Goal: Transaction & Acquisition: Purchase product/service

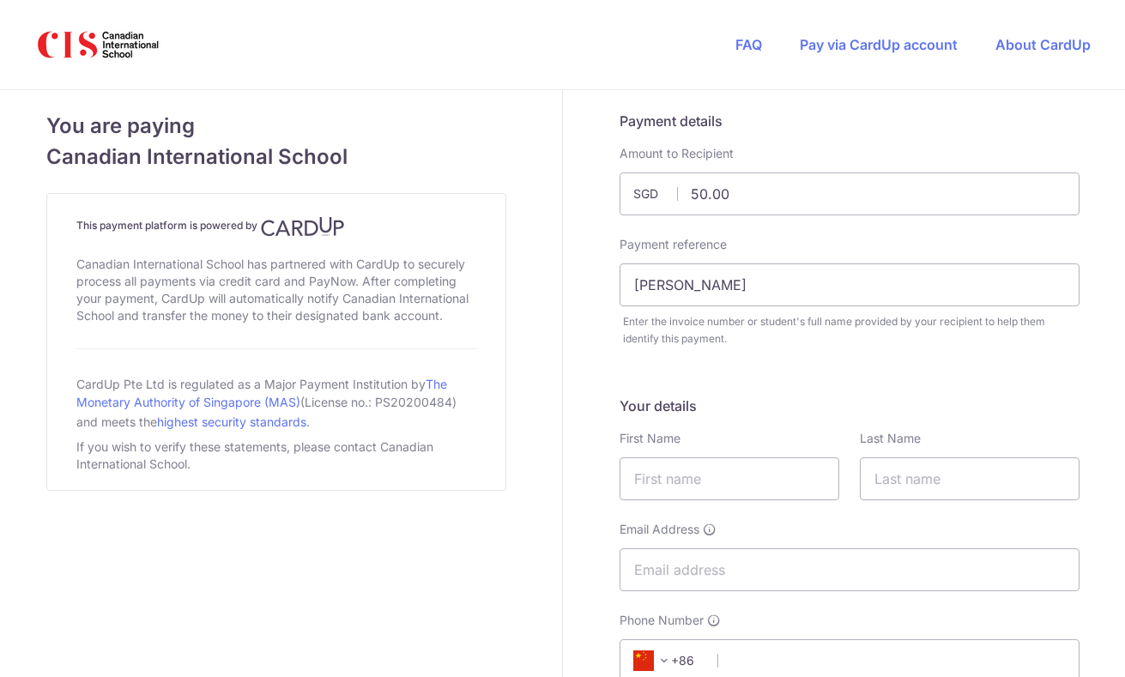
select select "48"
select select "CN"
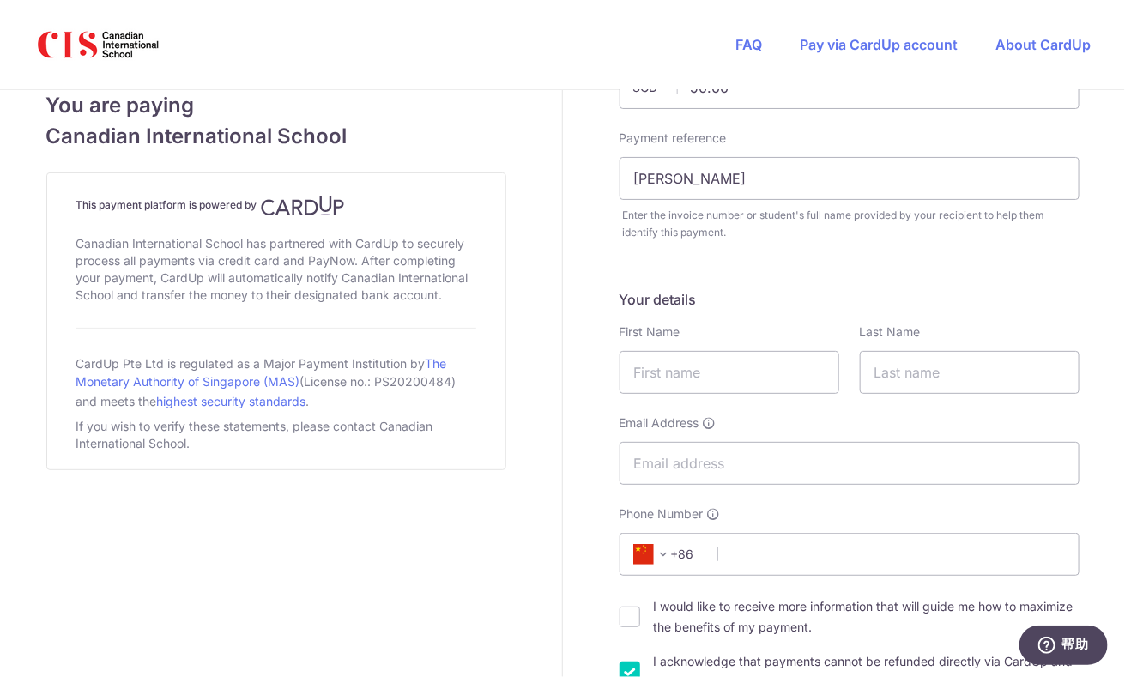
scroll to position [214, 0]
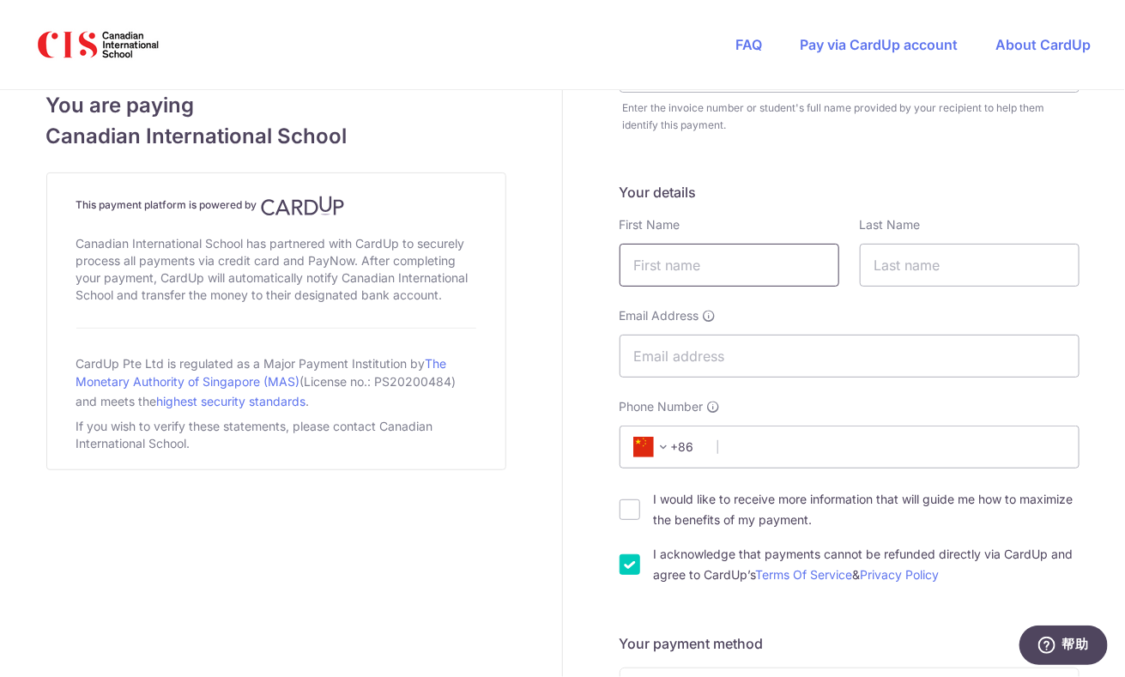
click at [723, 264] on input "text" at bounding box center [730, 265] width 220 height 43
click at [878, 276] on input "text" at bounding box center [970, 265] width 220 height 43
type input "[PERSON_NAME]"
click at [789, 266] on input "text" at bounding box center [730, 265] width 220 height 43
type input "HAO"
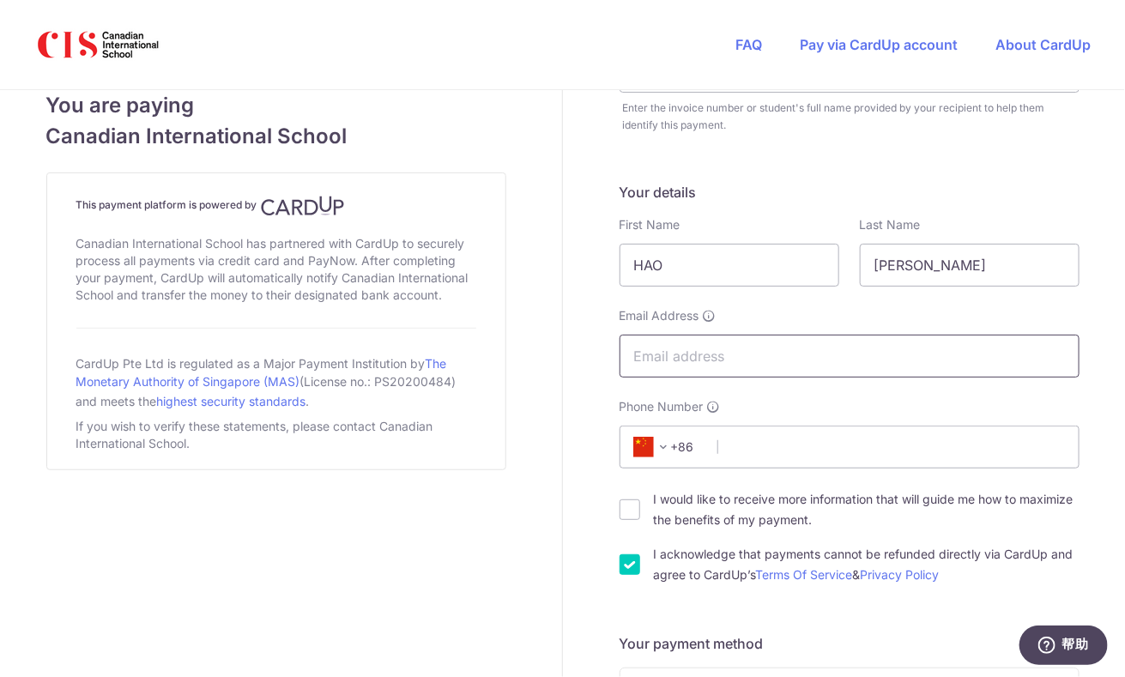
click at [832, 351] on input "Email Address" at bounding box center [850, 356] width 460 height 43
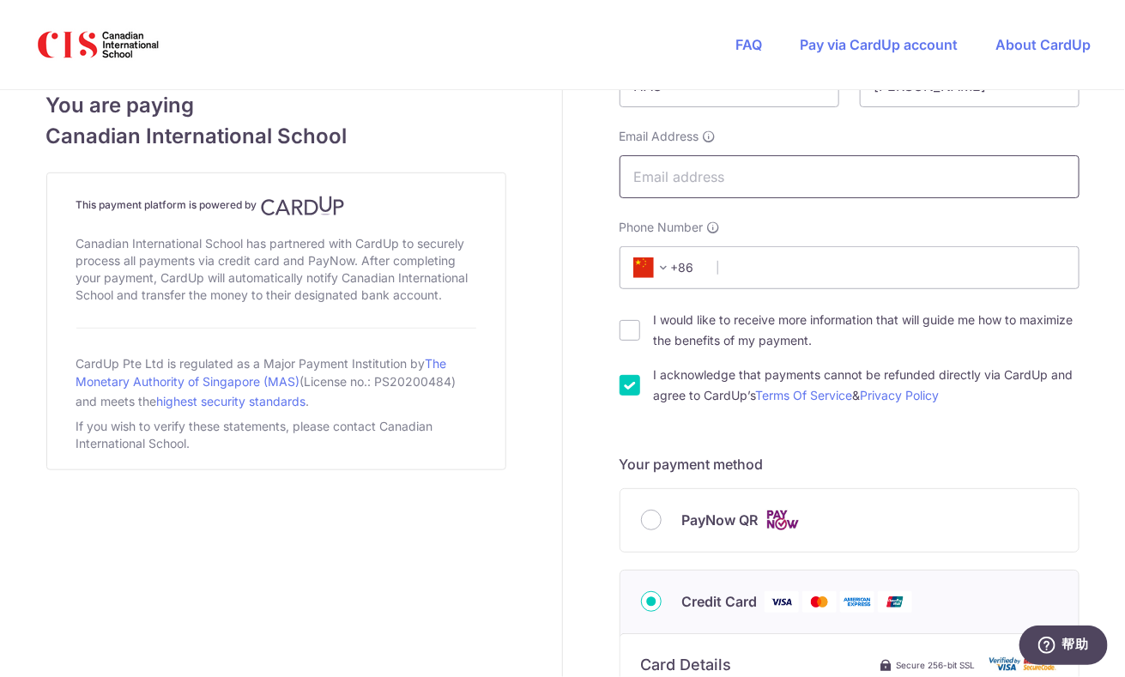
scroll to position [428, 0]
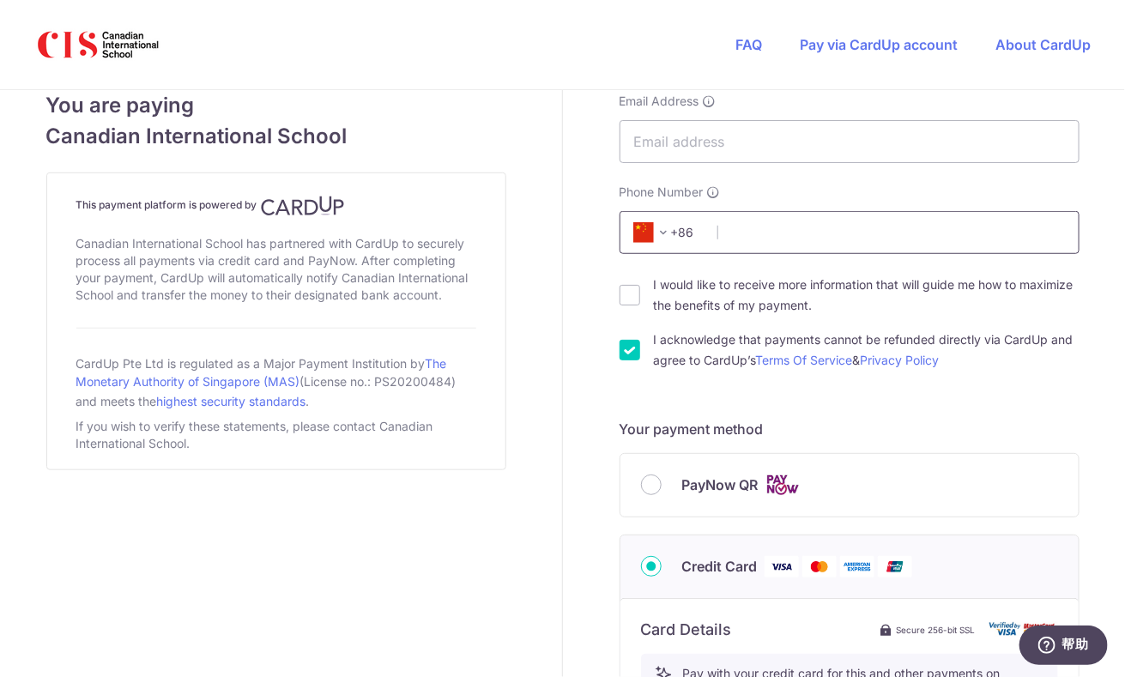
click at [797, 232] on input "Phone Number" at bounding box center [850, 232] width 460 height 43
paste input "13992897379"
type input "13992897379"
click at [791, 138] on input "Email Address" at bounding box center [850, 141] width 460 height 43
paste input "[EMAIL_ADDRESS][DOMAIN_NAME]"
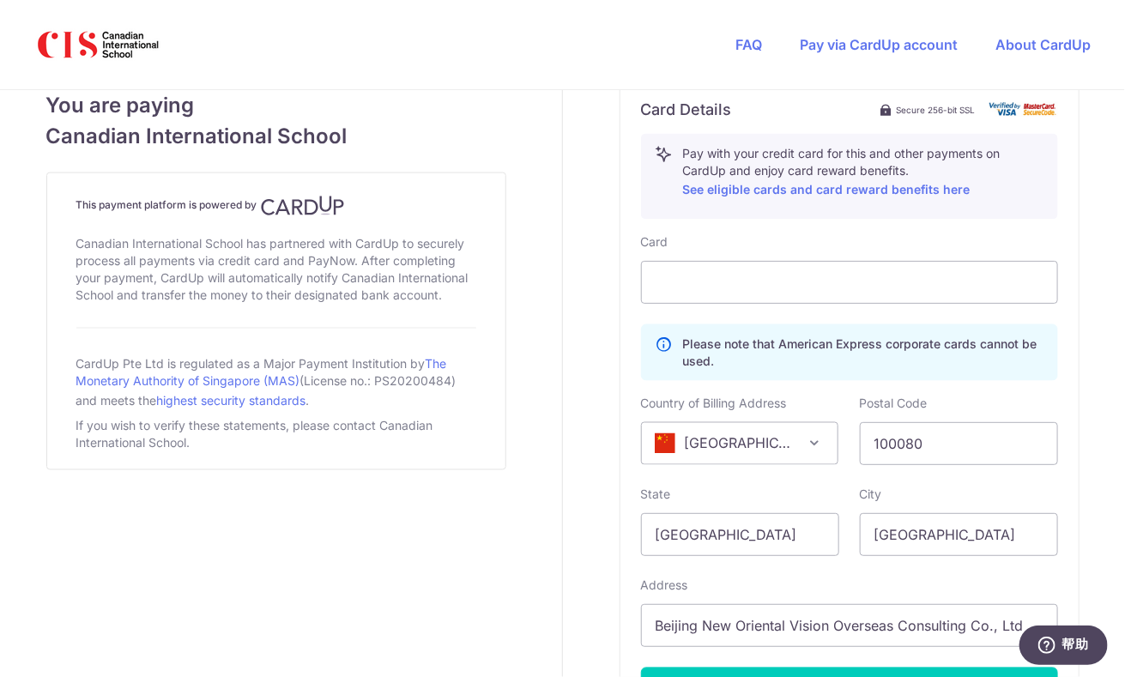
scroll to position [966, 0]
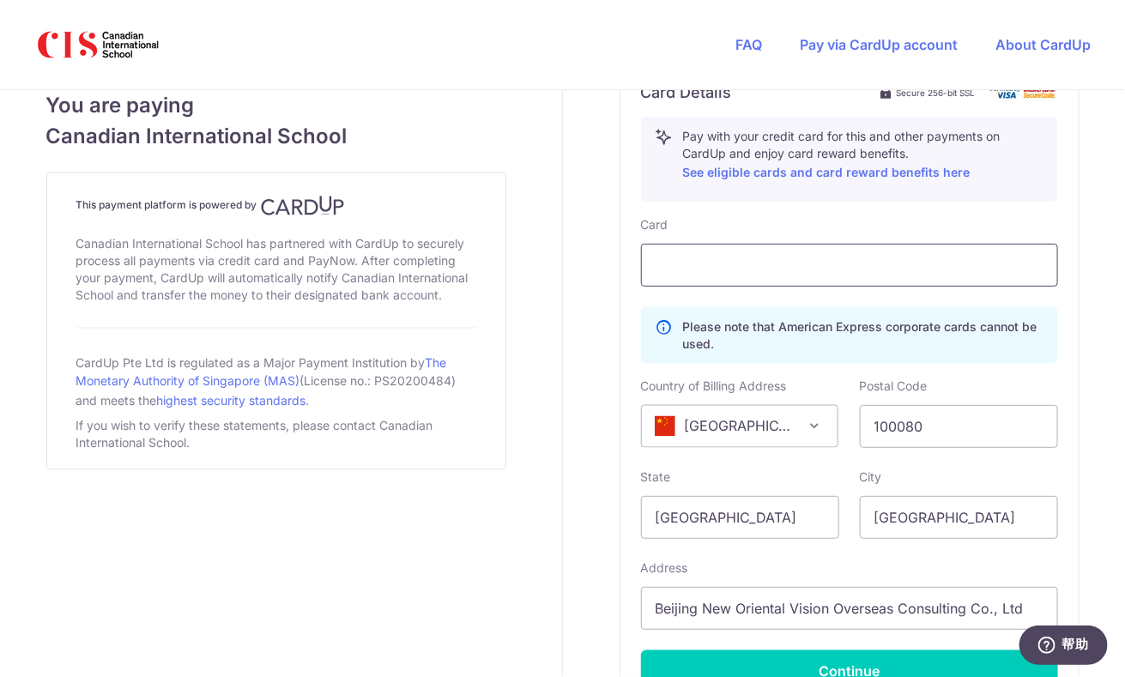
type input "[EMAIL_ADDRESS][DOMAIN_NAME]"
drag, startPoint x: 996, startPoint y: 424, endPoint x: 594, endPoint y: 476, distance: 405.1
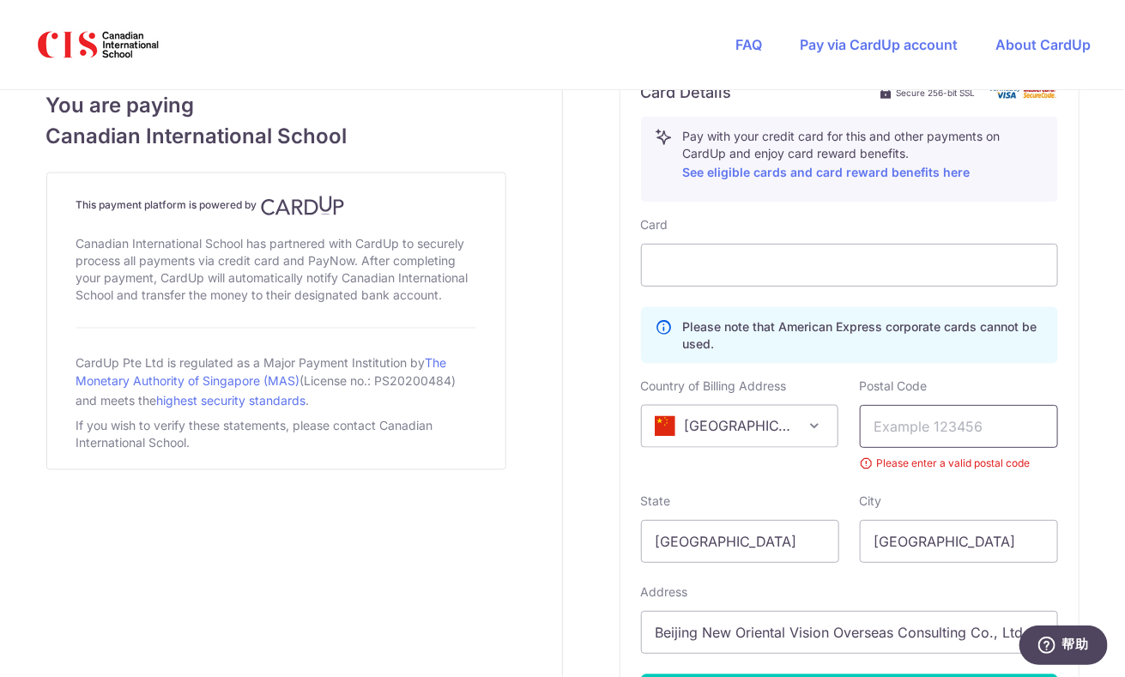
click at [884, 422] on input "text" at bounding box center [959, 426] width 198 height 43
paste input "710082"
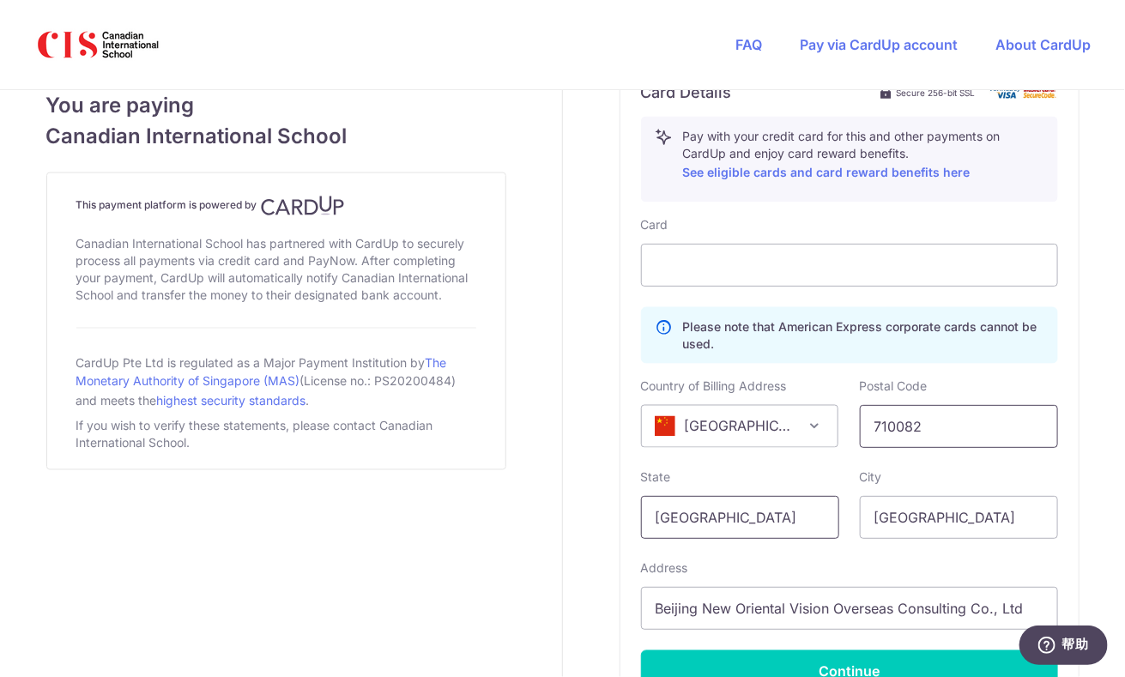
type input "710082"
drag, startPoint x: 735, startPoint y: 526, endPoint x: 567, endPoint y: 518, distance: 167.6
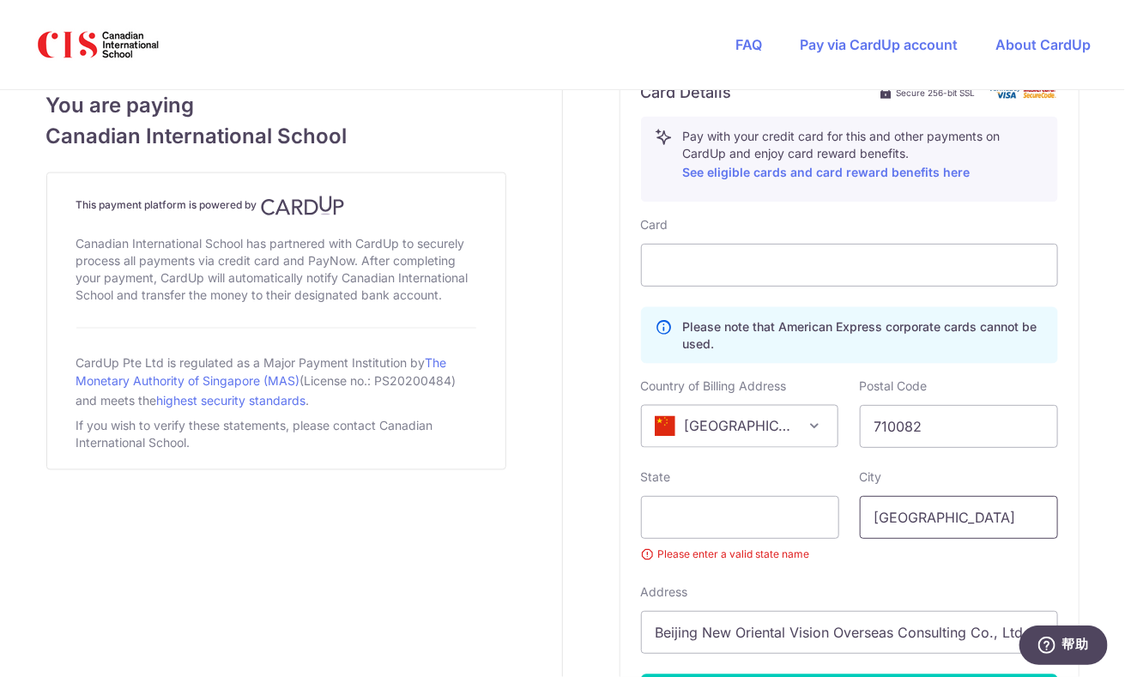
click at [957, 525] on input "[GEOGRAPHIC_DATA]" at bounding box center [959, 517] width 198 height 43
type input "B"
click at [776, 524] on input "text" at bounding box center [740, 517] width 198 height 43
click at [694, 524] on input "text" at bounding box center [740, 517] width 198 height 43
paste input "[GEOGRAPHIC_DATA]"
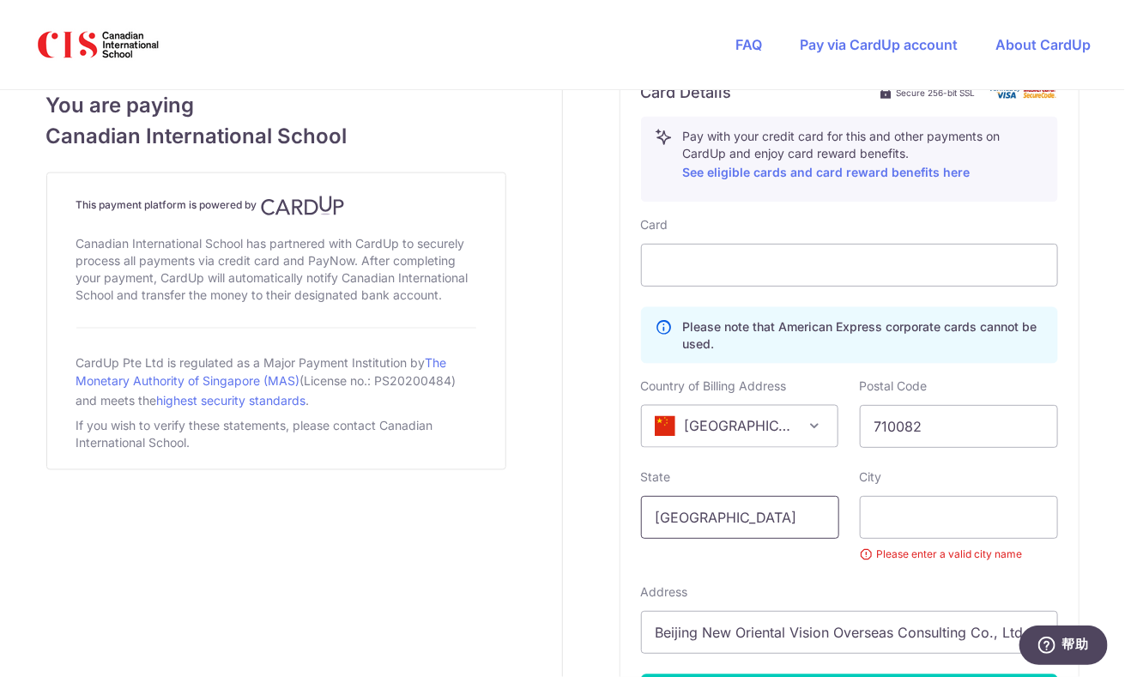
type input "[GEOGRAPHIC_DATA]"
click at [909, 513] on input "text" at bounding box center [959, 517] width 198 height 43
paste input "[GEOGRAPHIC_DATA]"
type input "[GEOGRAPHIC_DATA]"
click at [704, 630] on input "Beijing New Oriental Vision Overseas Consulting Co., Ltd" at bounding box center [849, 632] width 417 height 43
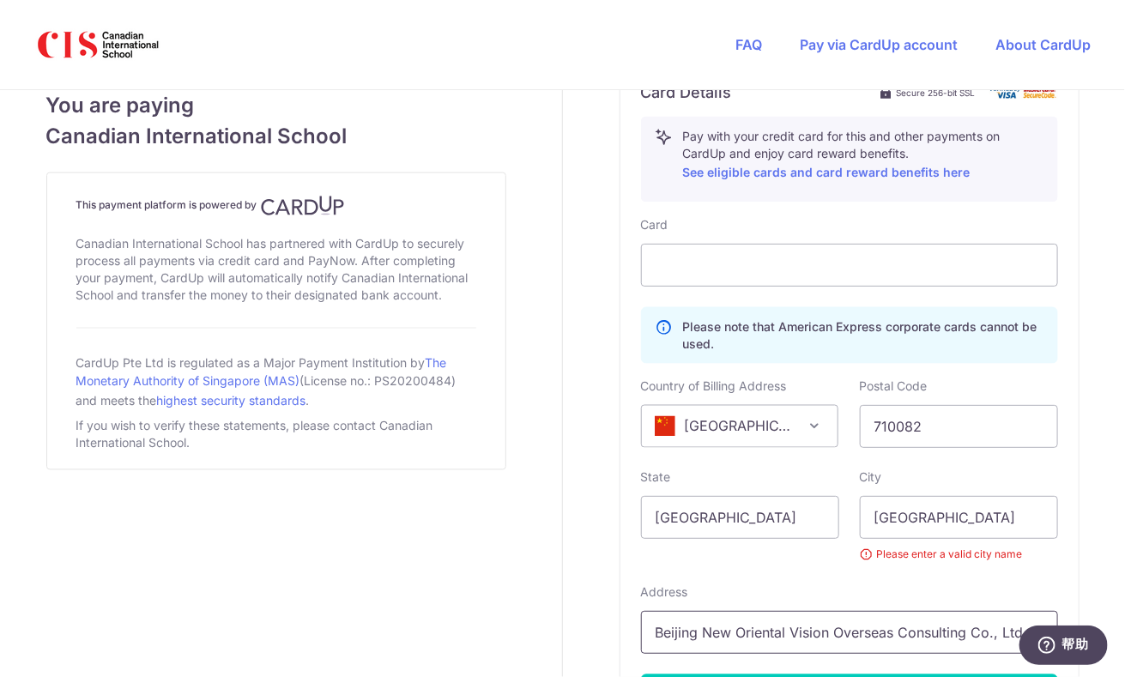
paste input "[STREET_ADDRESS]"
type input "[STREET_ADDRESS]"
click at [769, 571] on div "Card Please note that American Express corporate cards cannot be used. Country …" at bounding box center [849, 478] width 417 height 525
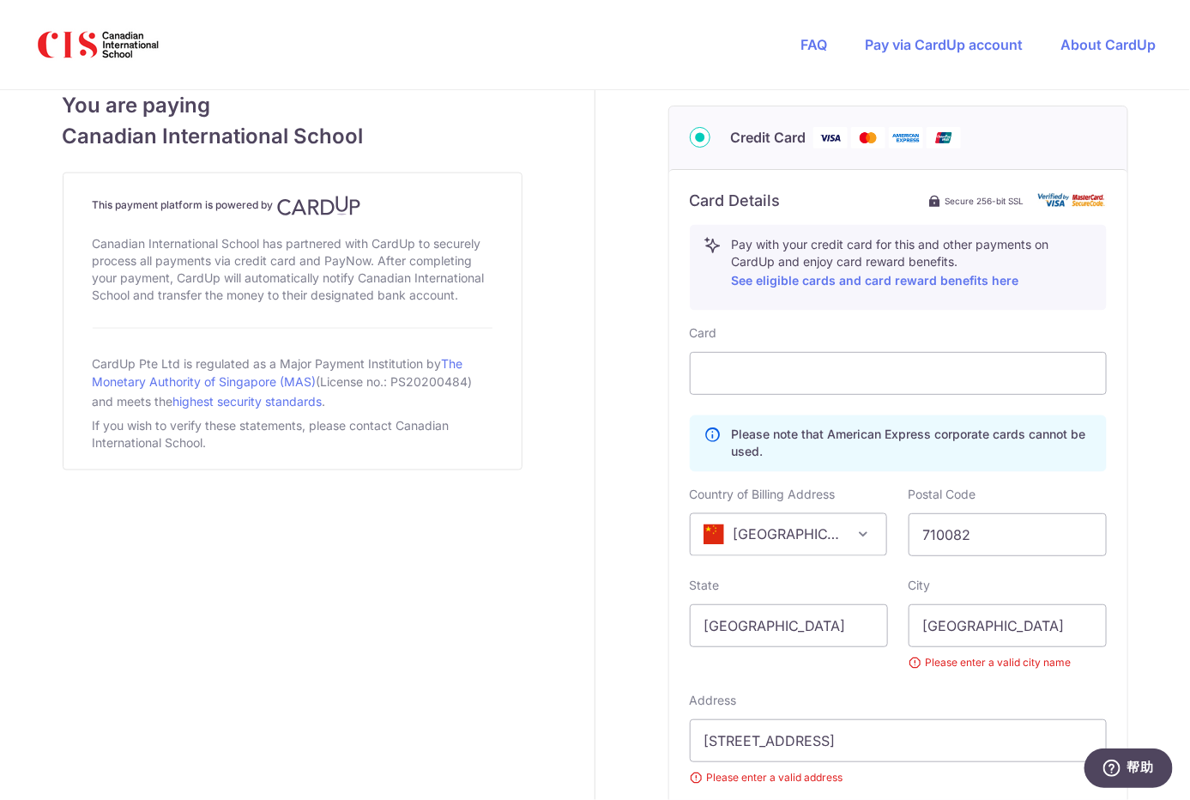
scroll to position [966, 0]
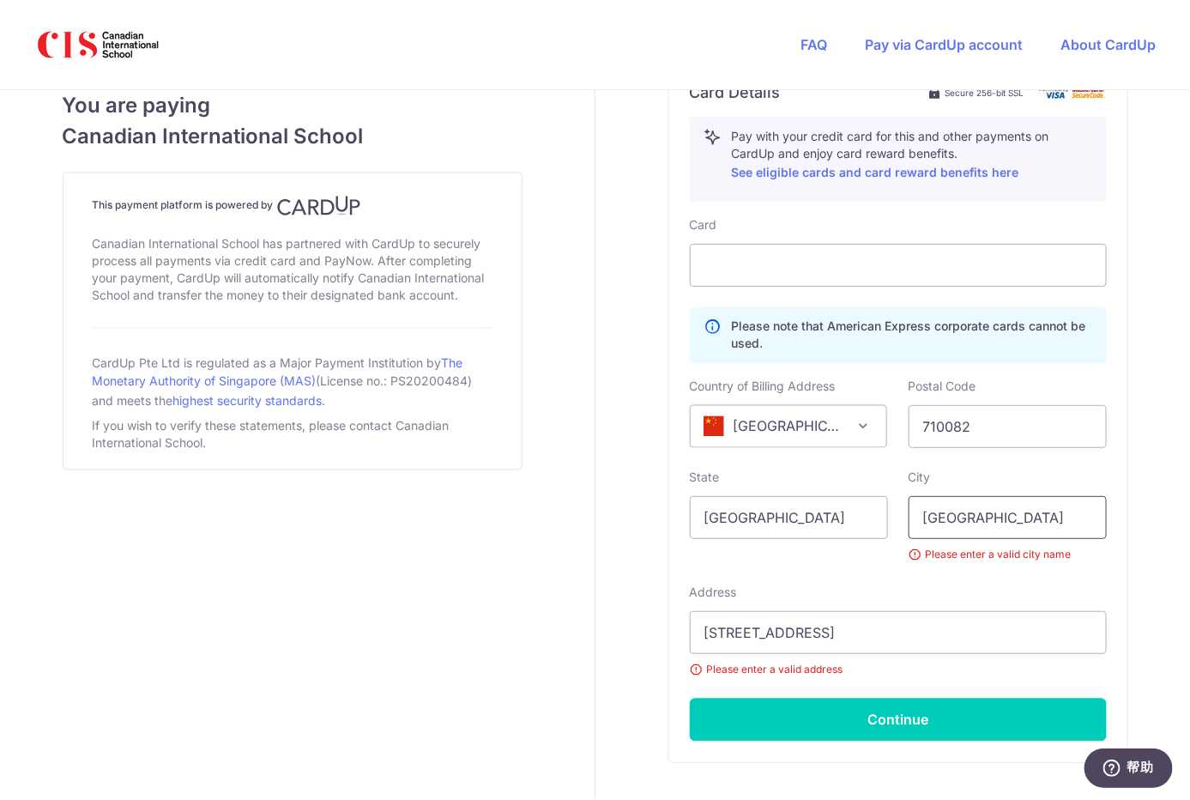
click at [1027, 522] on input "[GEOGRAPHIC_DATA]" at bounding box center [1008, 517] width 198 height 43
click at [1086, 472] on div "City Xi 'an Please enter a valid city name" at bounding box center [1008, 516] width 198 height 94
click at [951, 516] on input "Xi 'an" at bounding box center [1008, 517] width 198 height 43
click at [928, 514] on input "Xi 'an" at bounding box center [1008, 517] width 198 height 43
drag, startPoint x: 936, startPoint y: 515, endPoint x: 952, endPoint y: 533, distance: 24.3
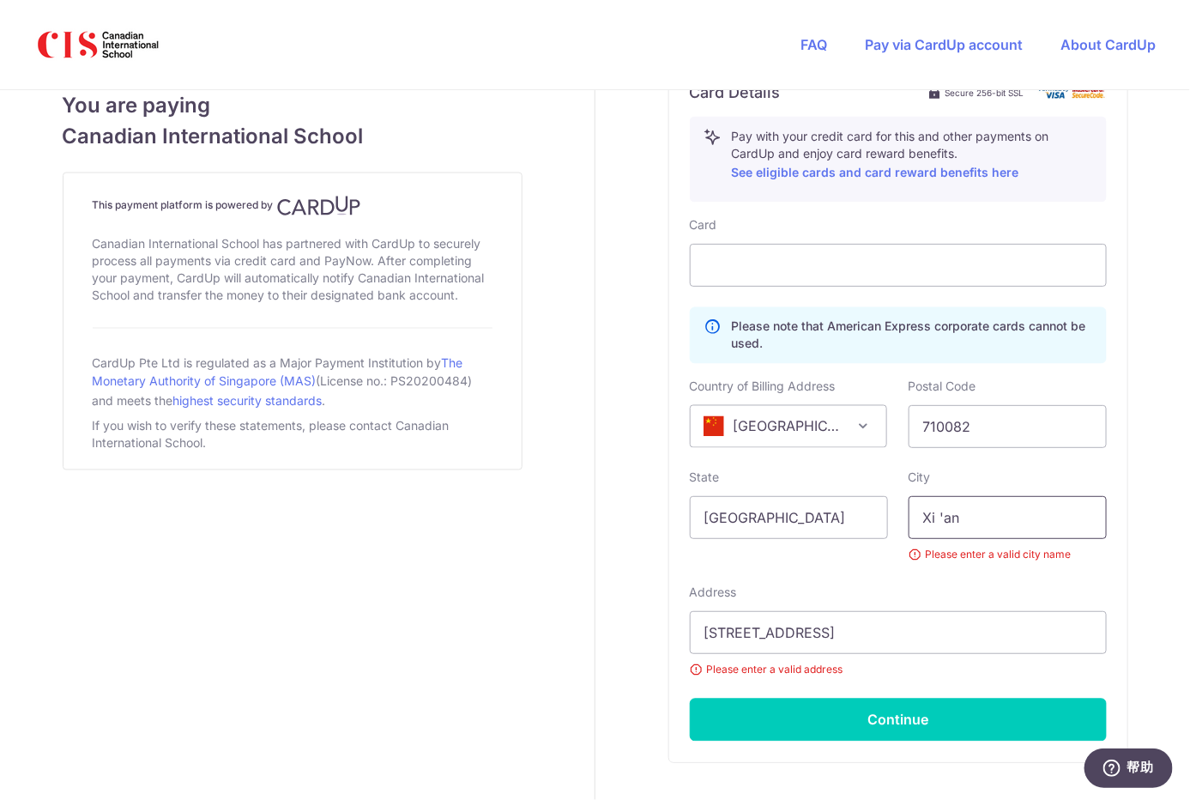
click at [936, 515] on input "Xi 'an" at bounding box center [1008, 517] width 198 height 43
click at [963, 523] on input "Xi'an" at bounding box center [1008, 517] width 198 height 43
click at [930, 516] on input "Xi'an" at bounding box center [1008, 517] width 198 height 43
click at [933, 518] on input "Xi'an" at bounding box center [1008, 517] width 198 height 43
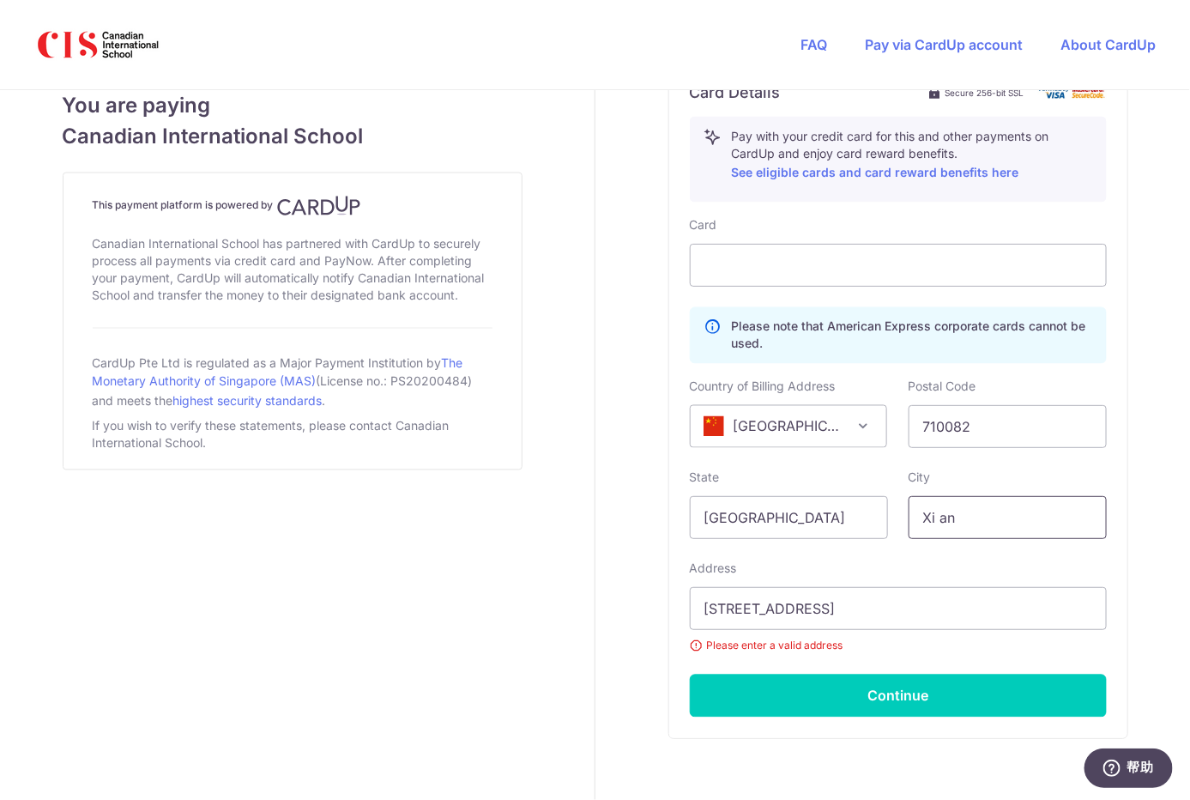
click at [973, 509] on input "Xi an" at bounding box center [1008, 517] width 198 height 43
type input "Xi an"
click at [773, 600] on input "[STREET_ADDRESS]" at bounding box center [898, 608] width 417 height 43
click at [901, 608] on input "[STREET_ADDRESS]" at bounding box center [898, 608] width 417 height 43
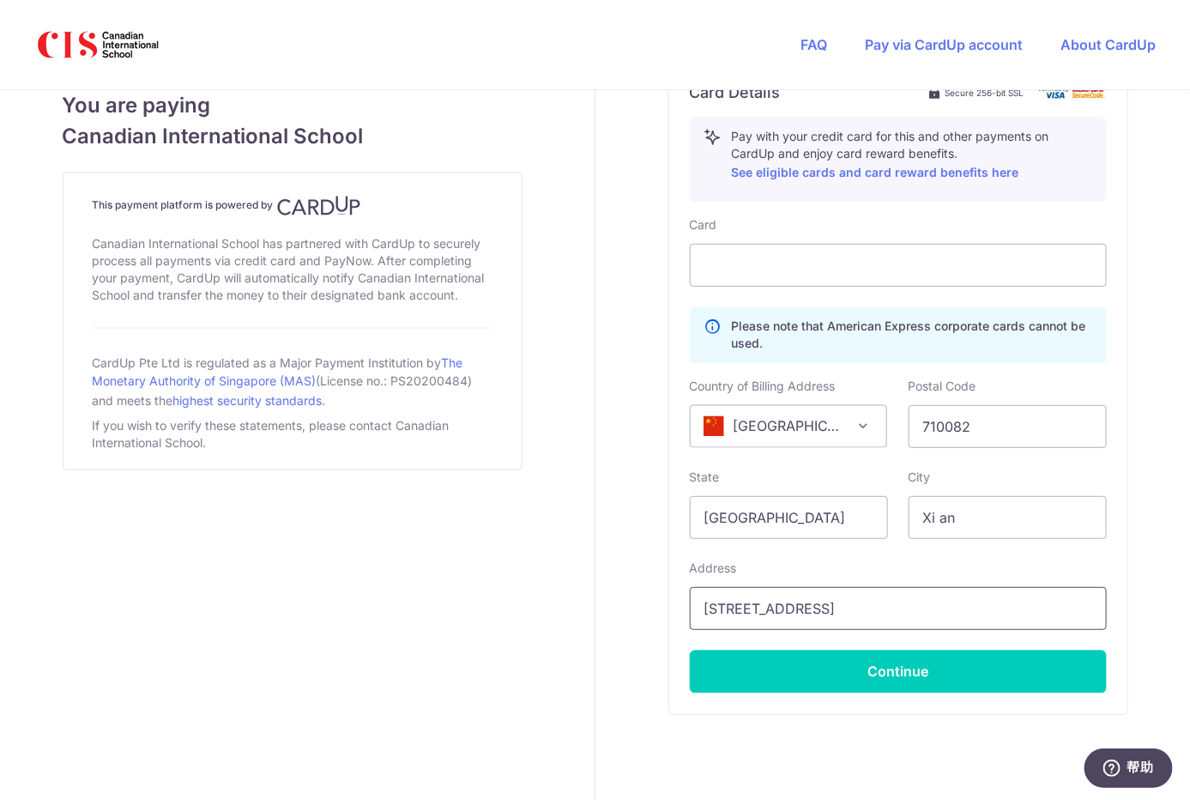
scroll to position [0, 162]
type input "[STREET_ADDRESS]"
click at [1032, 554] on div "Card Please note that American Express corporate cards cannot be used. Country …" at bounding box center [898, 454] width 417 height 477
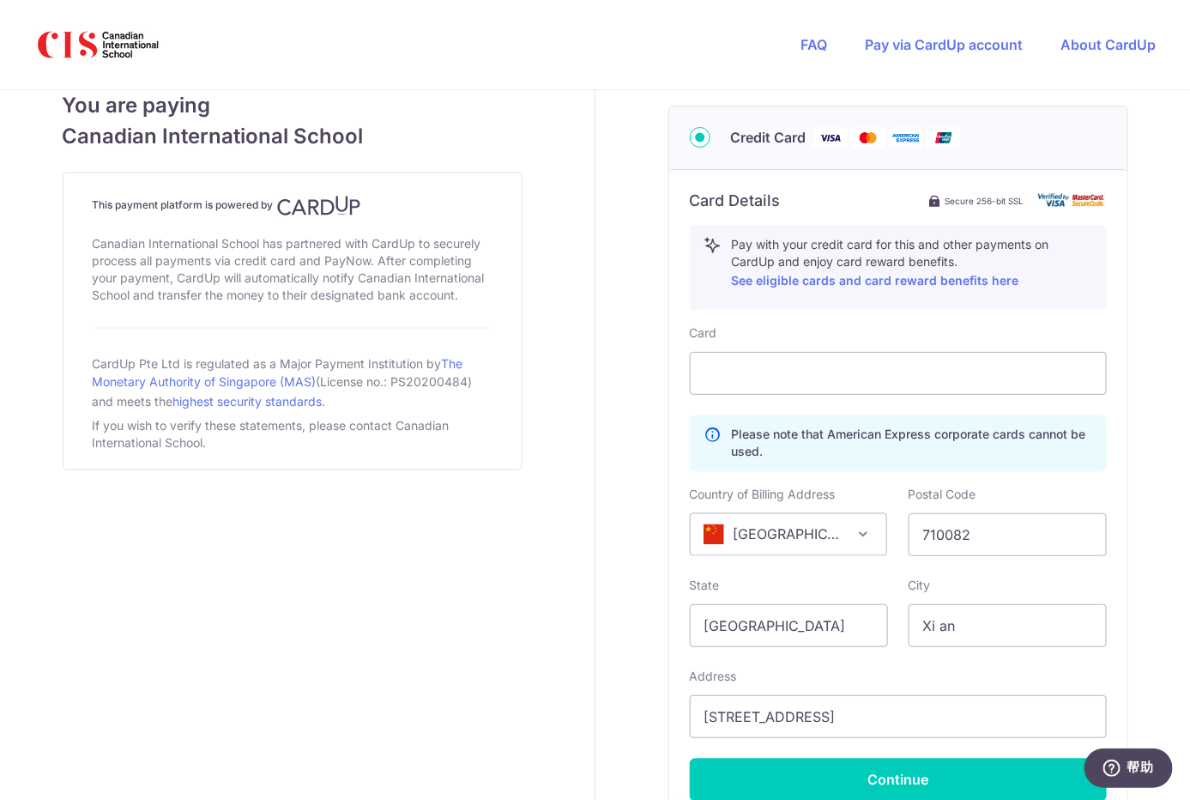
scroll to position [874, 0]
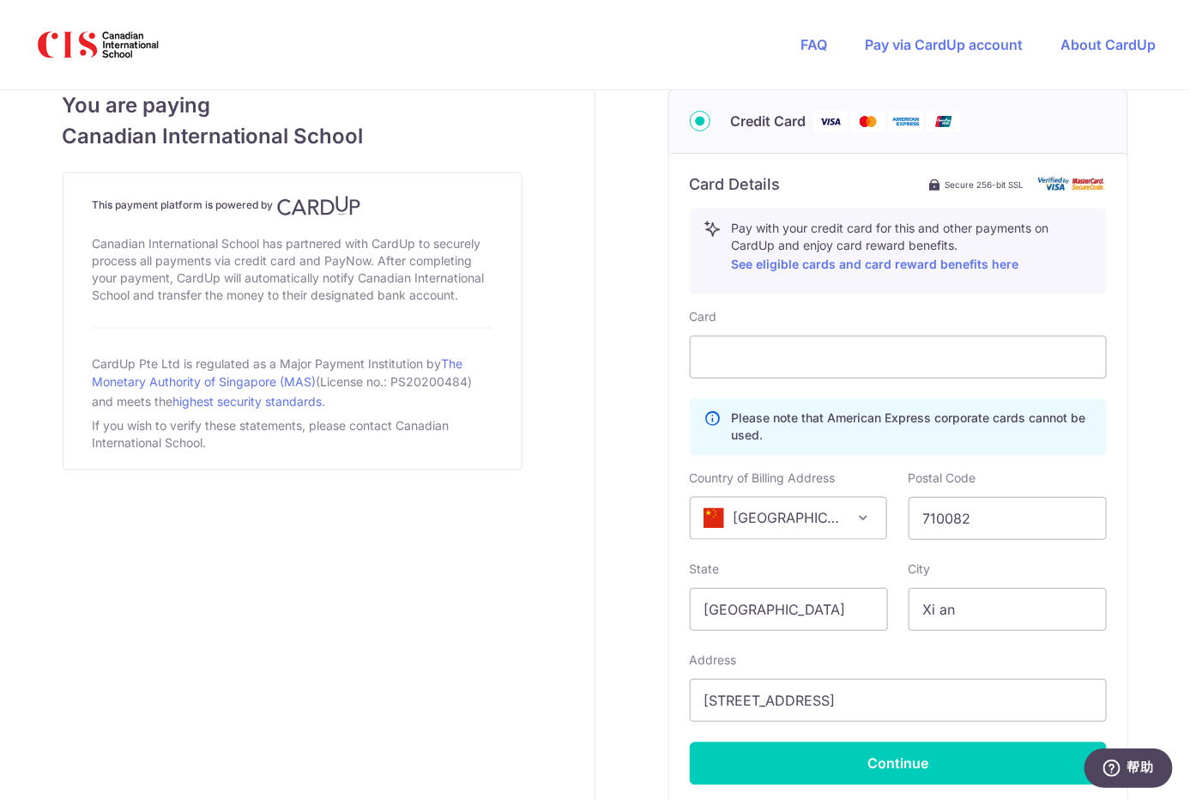
click at [1124, 446] on div "Payment details Amount to Recipient 50.00 SGD Payment reference [PERSON_NAME] E…" at bounding box center [898, 84] width 605 height 1736
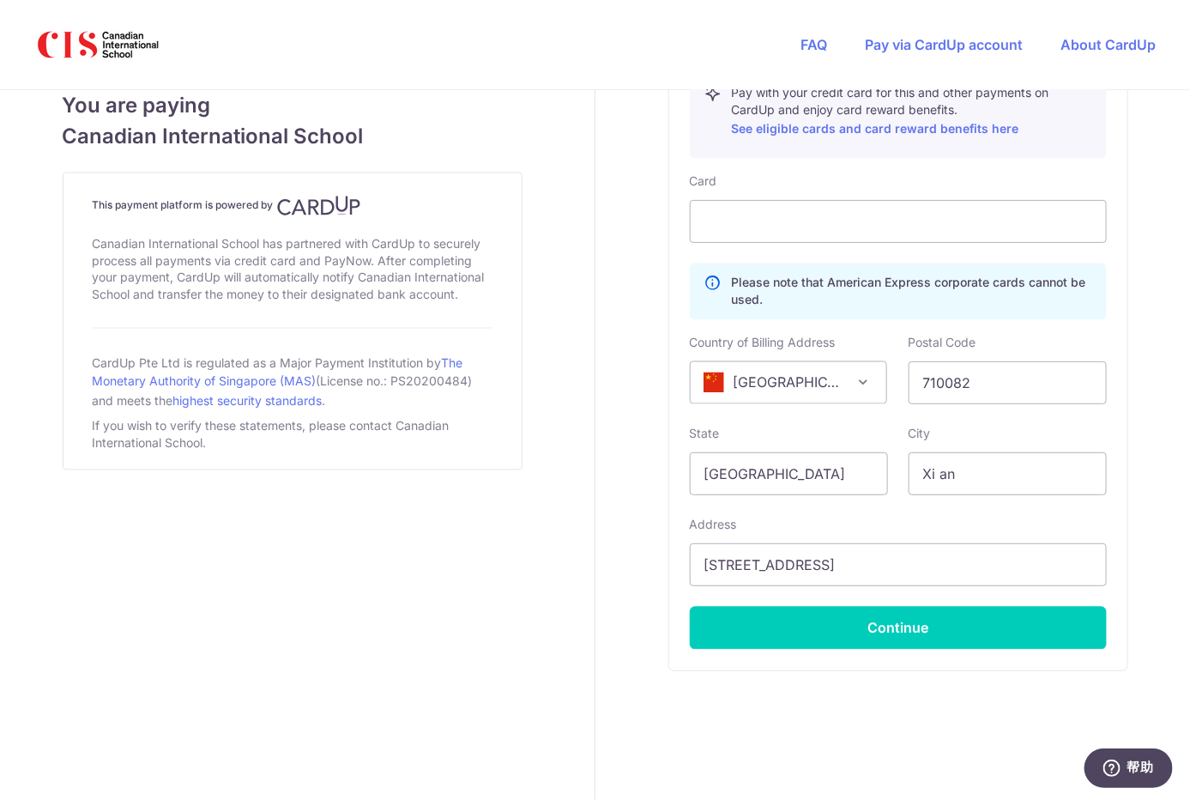
scroll to position [1026, 0]
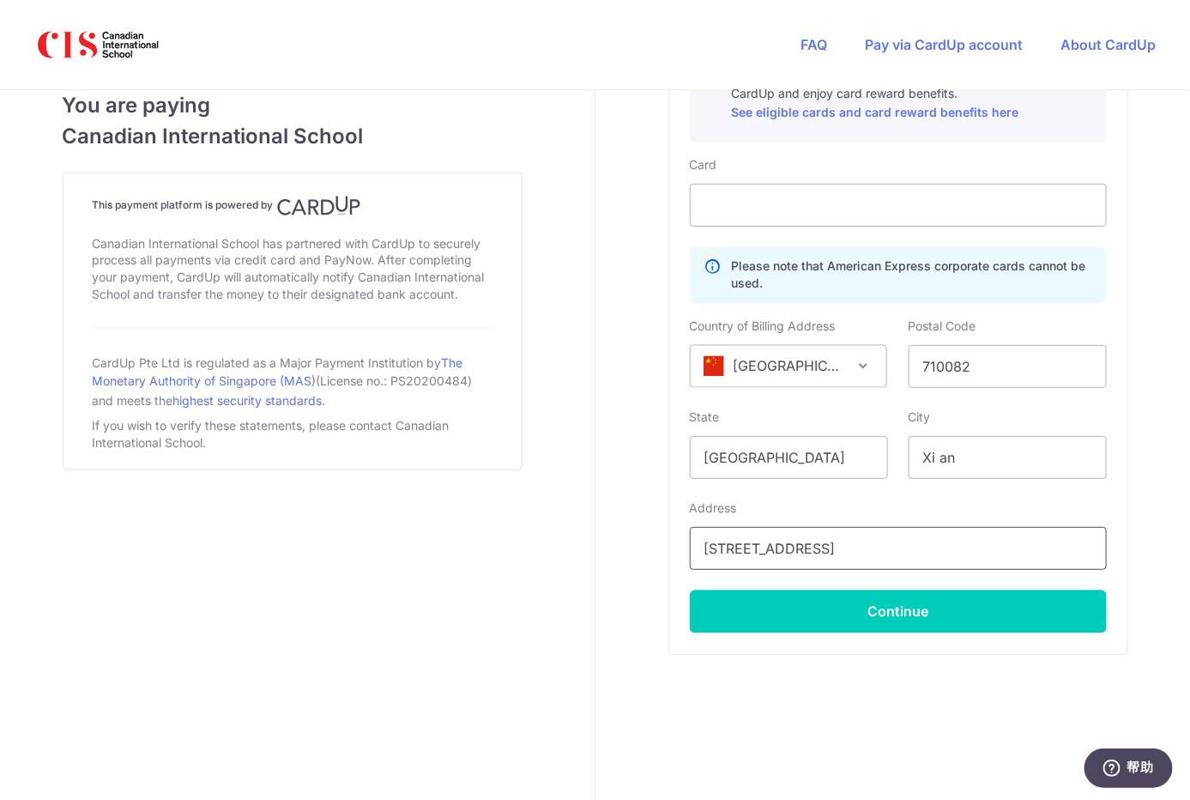
click at [927, 554] on input "[STREET_ADDRESS]" at bounding box center [898, 548] width 417 height 43
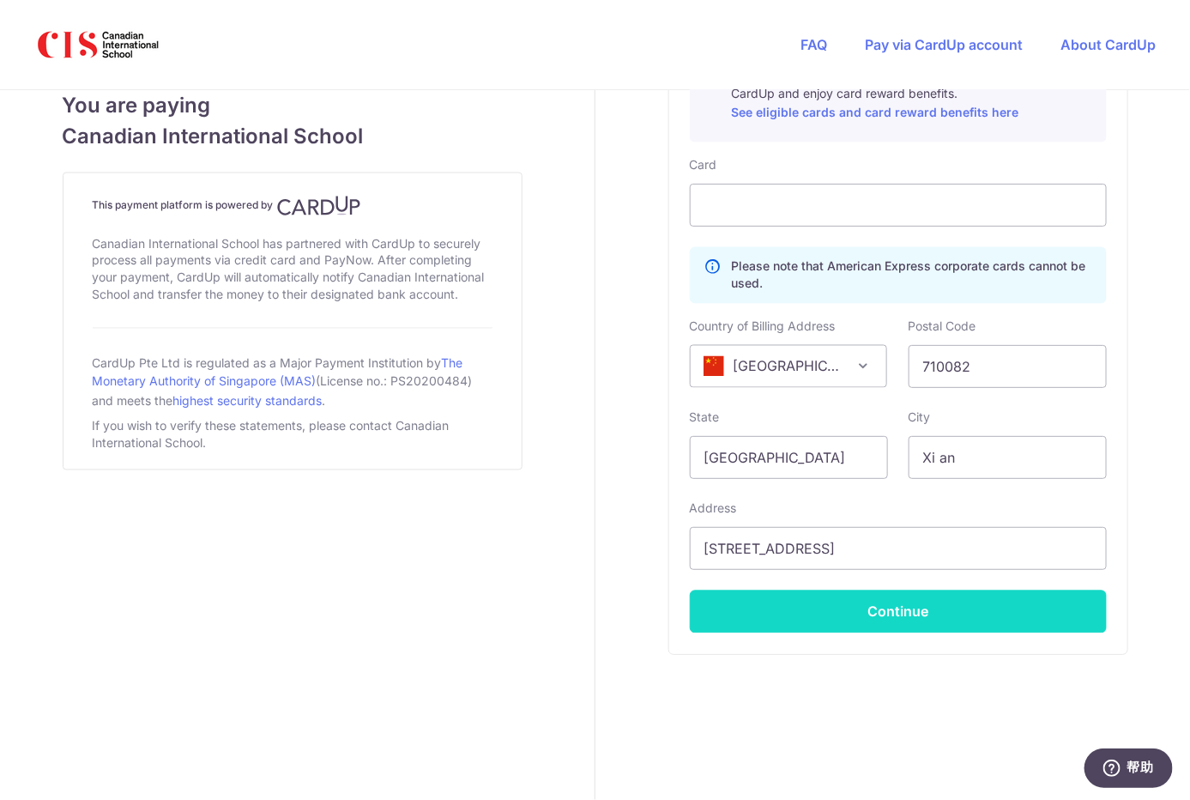
click at [926, 607] on button "Continue" at bounding box center [898, 612] width 417 height 43
type input "**** 7793"
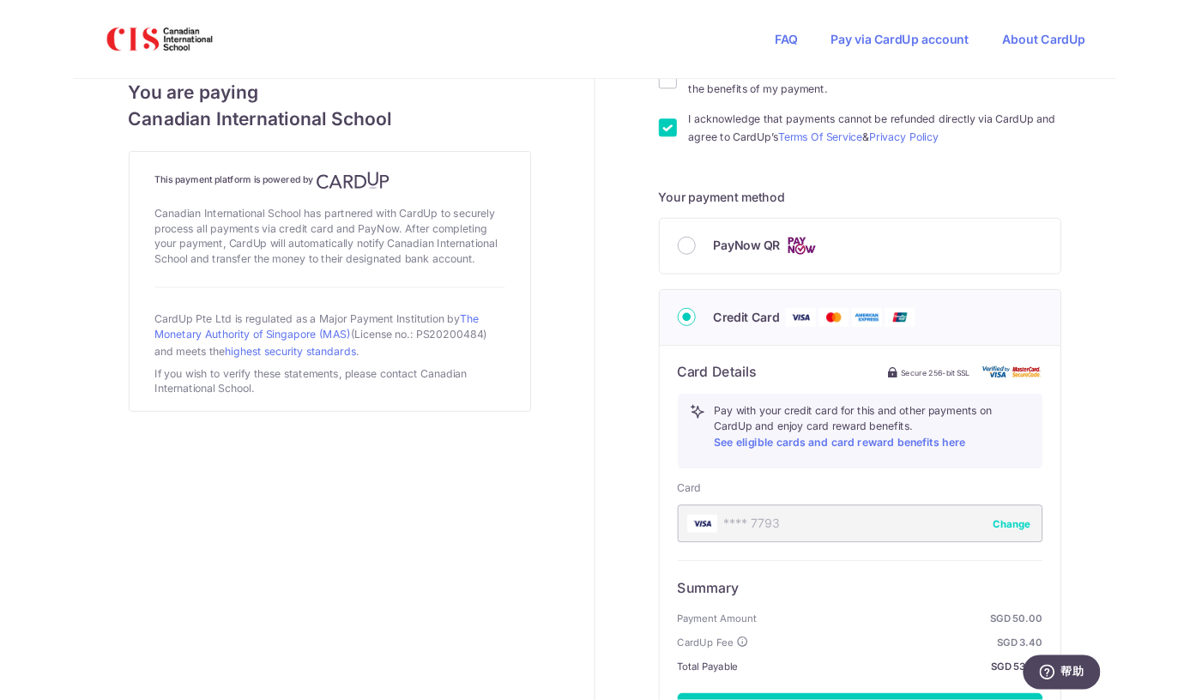
scroll to position [834, 0]
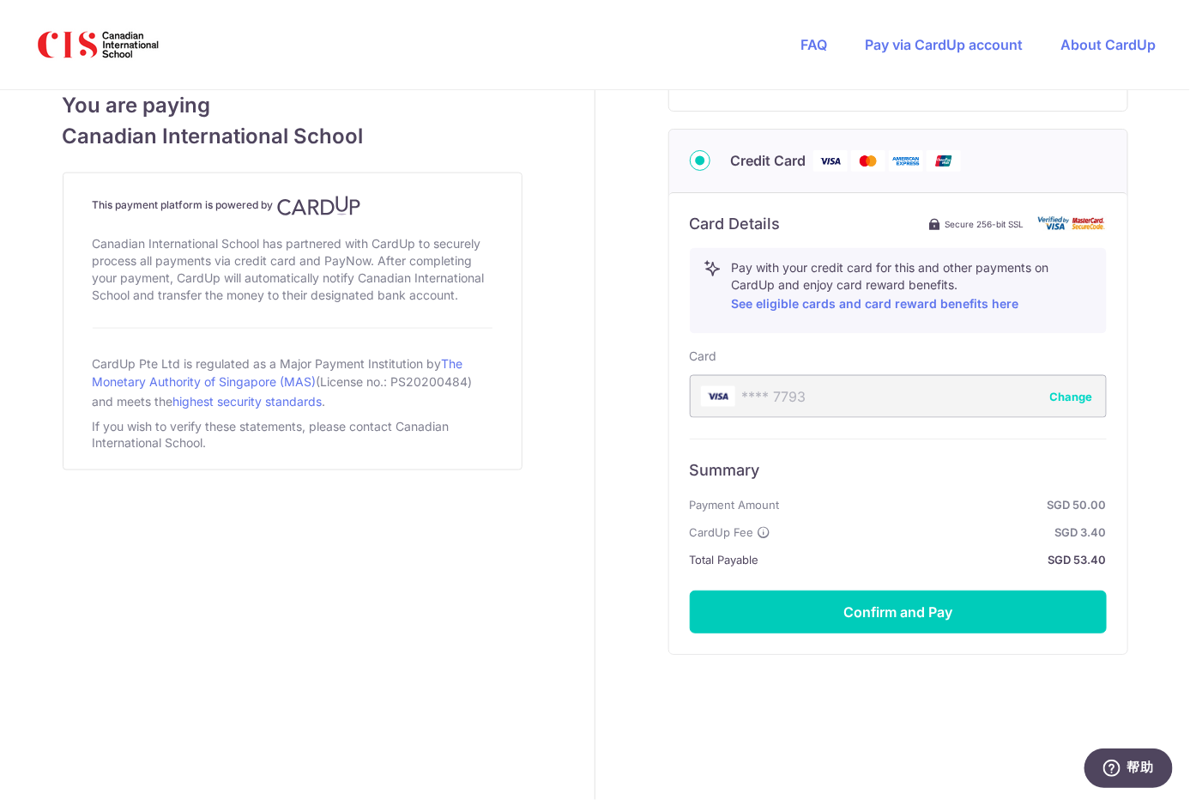
drag, startPoint x: 778, startPoint y: 702, endPoint x: 780, endPoint y: 679, distance: 23.3
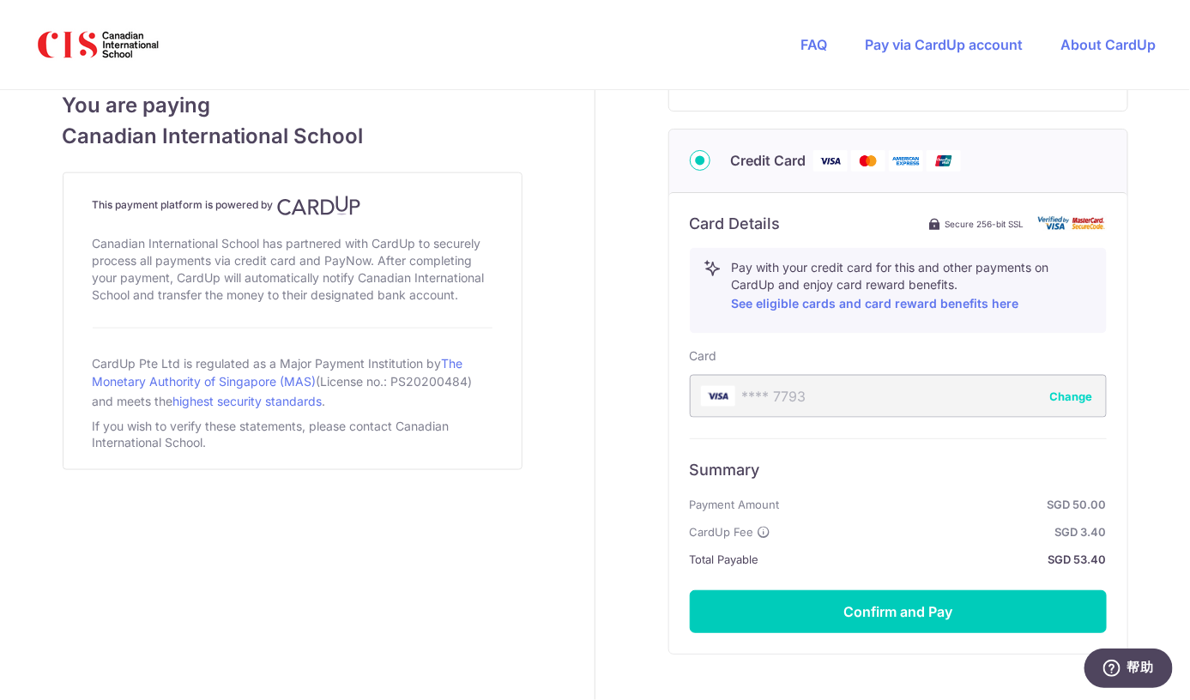
scroll to position [934, 0]
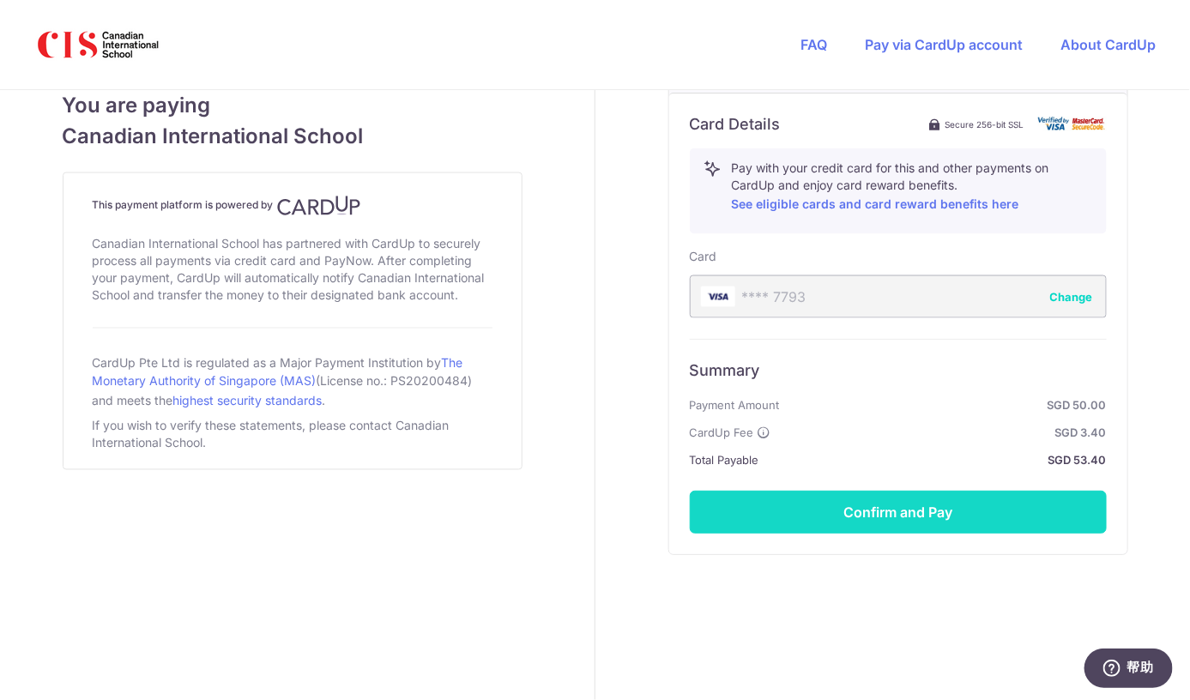
click at [888, 504] on button "Confirm and Pay" at bounding box center [898, 512] width 417 height 43
